Goal: Task Accomplishment & Management: Complete application form

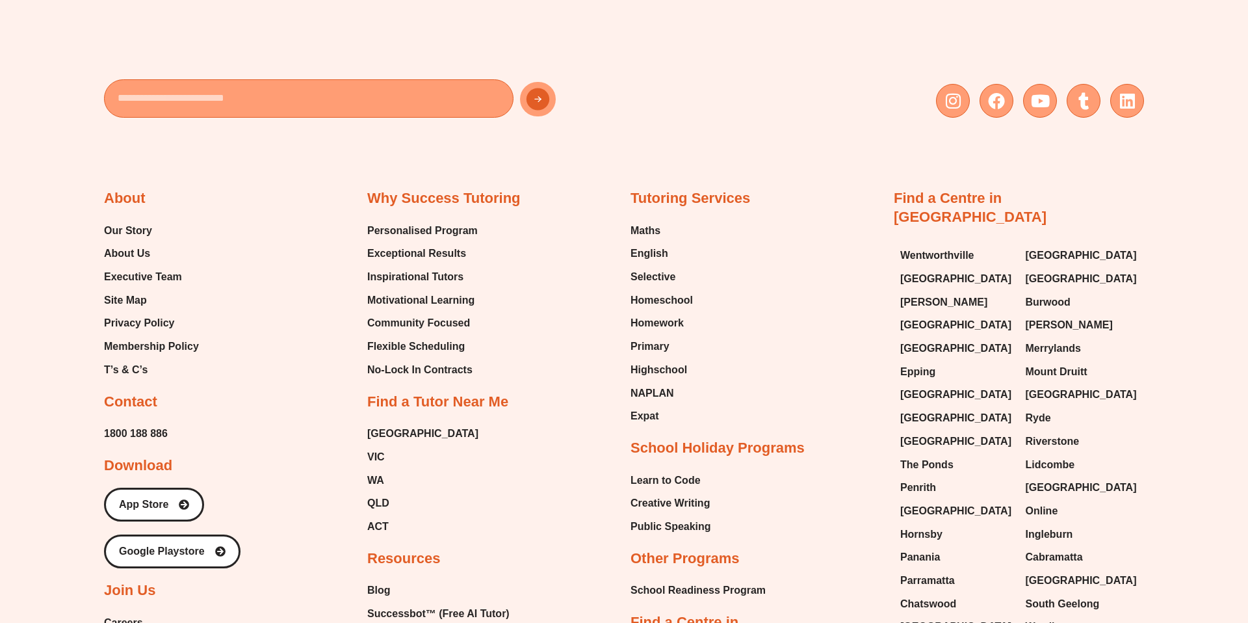
scroll to position [5358, 0]
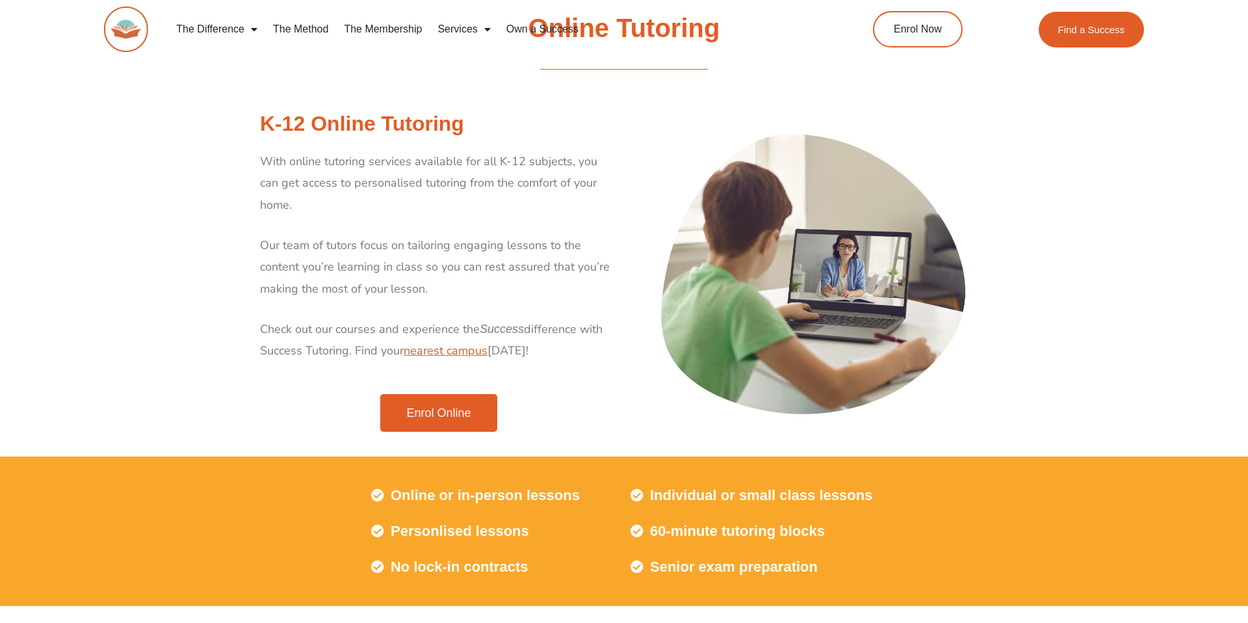
click at [464, 407] on span "Enrol Online" at bounding box center [438, 413] width 64 height 12
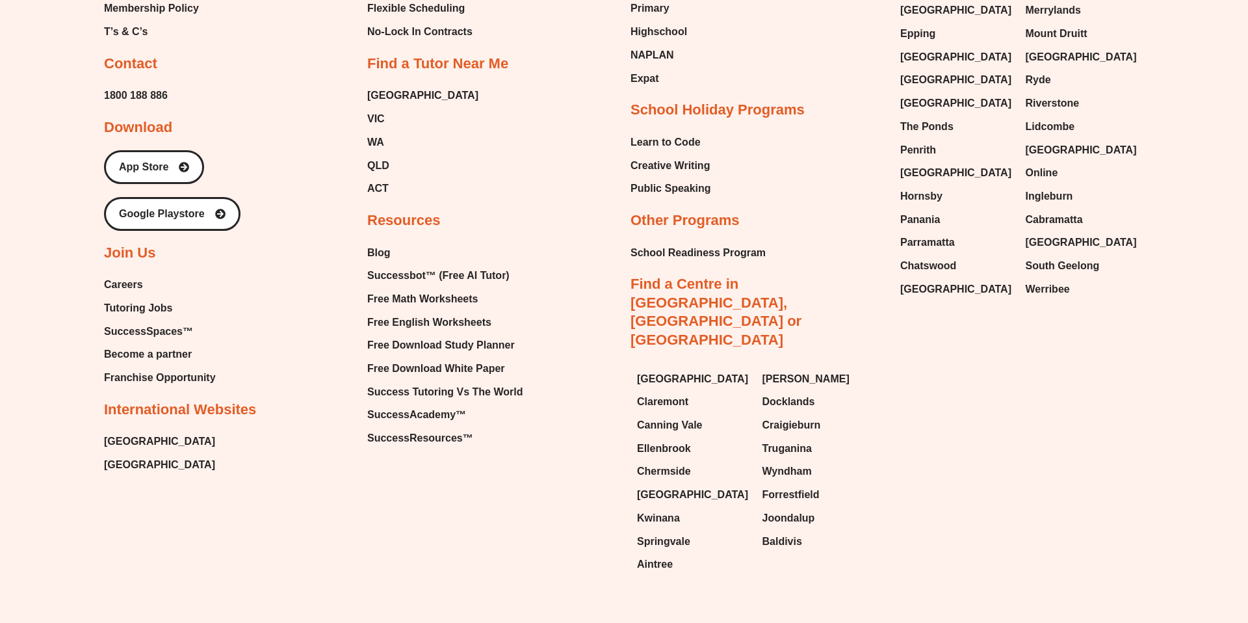
scroll to position [2012, 0]
